Goal: Information Seeking & Learning: Learn about a topic

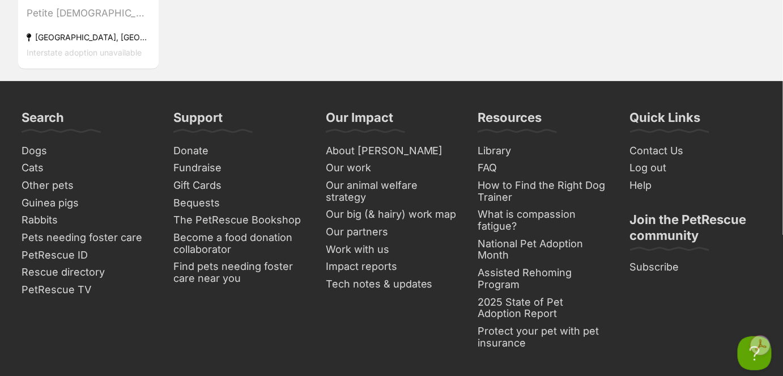
scroll to position [1442, 0]
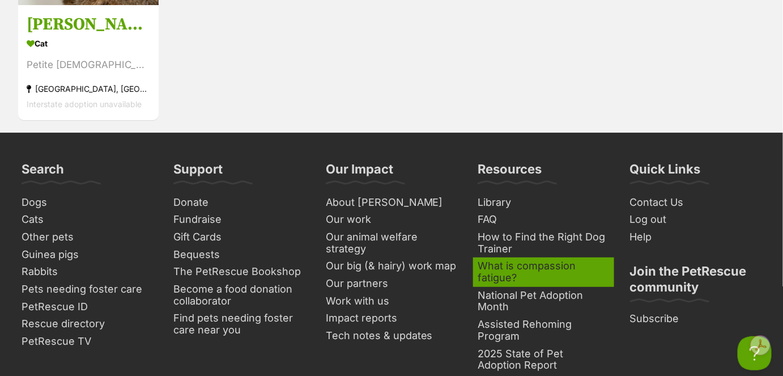
click at [501, 272] on link "What is compassion fatigue?" at bounding box center [543, 271] width 140 height 29
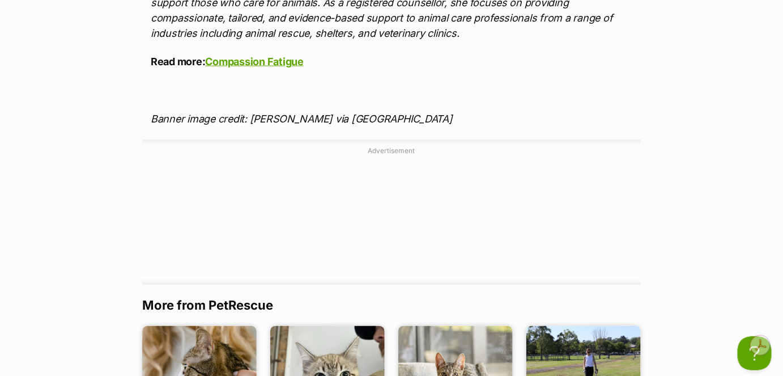
scroll to position [2215, 0]
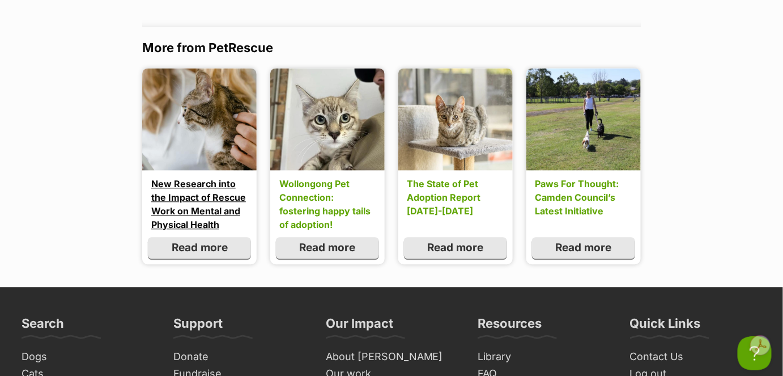
click at [167, 210] on link "New Research into the Impact of Rescue Work on Mental and Physical Health" at bounding box center [199, 204] width 96 height 54
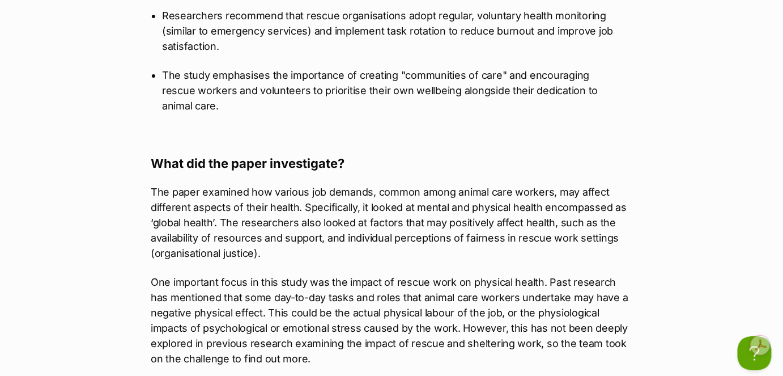
scroll to position [1287, 0]
